Goal: Find specific page/section: Find specific page/section

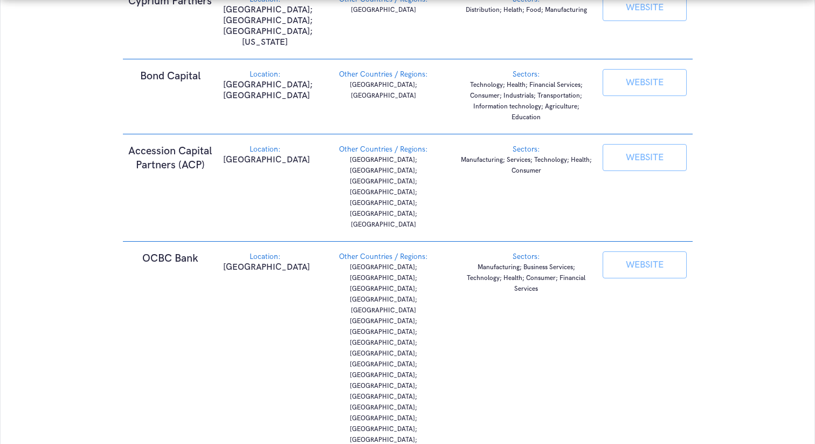
scroll to position [1261, 0]
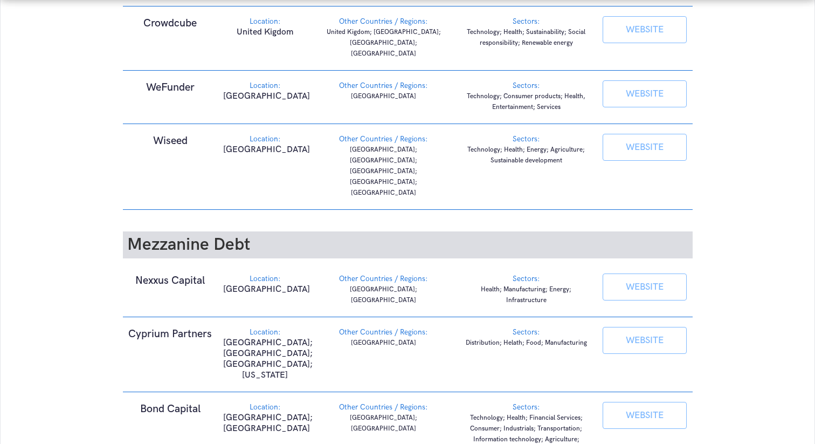
scroll to position [814, 0]
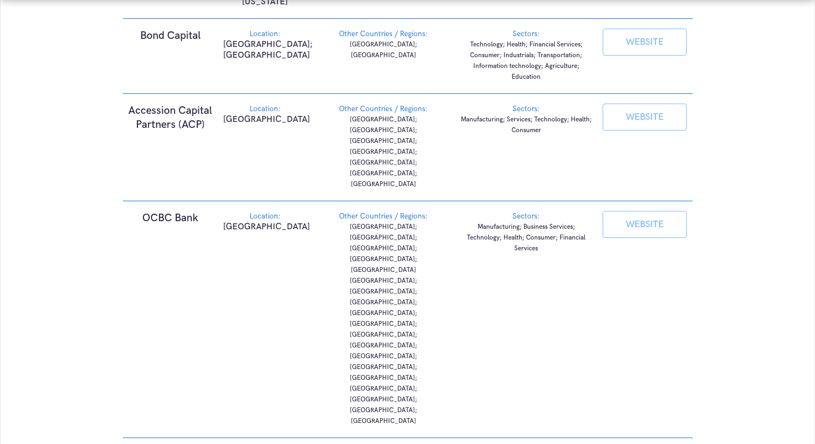
scroll to position [1310, 0]
